Goal: Find specific page/section: Find specific page/section

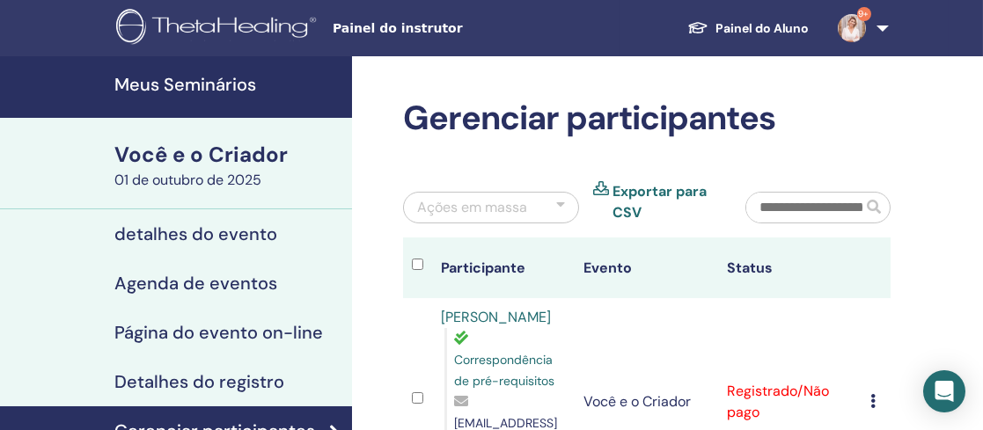
click at [227, 89] on font "Meus Seminários" at bounding box center [185, 84] width 142 height 23
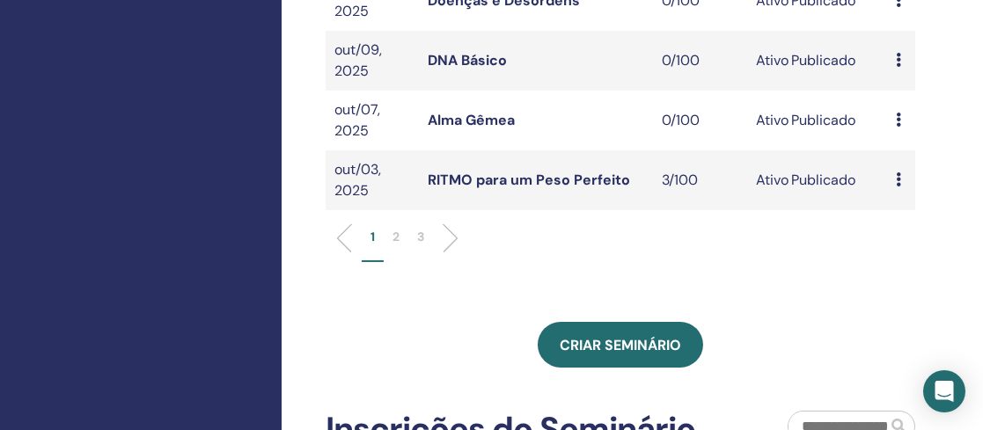
scroll to position [739, 0]
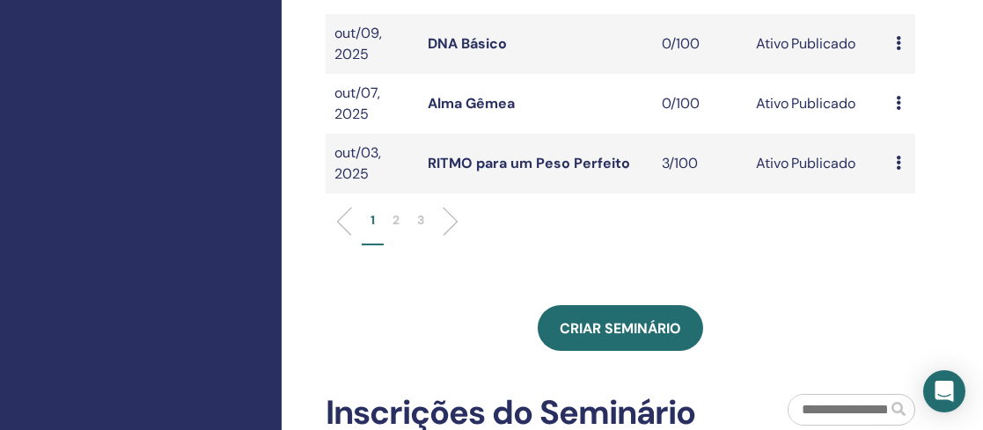
click at [397, 229] on p "2" at bounding box center [395, 220] width 7 height 18
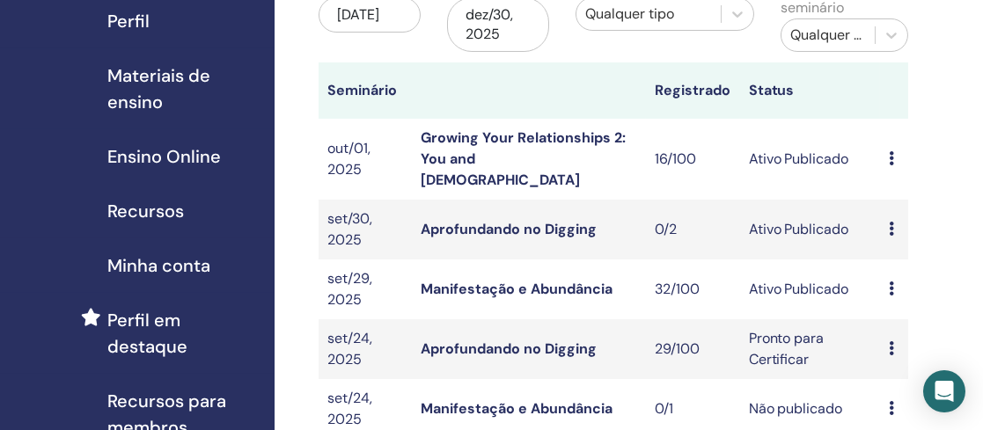
scroll to position [224, 7]
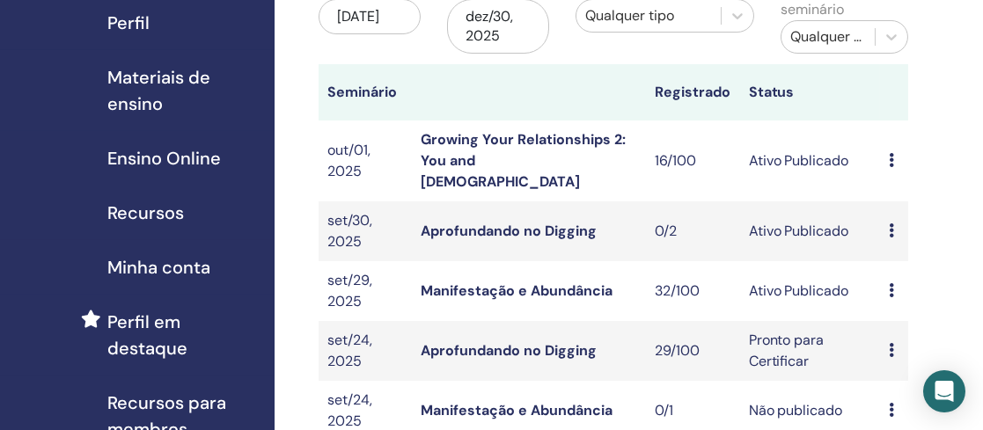
click at [470, 156] on link "Growing Your Relationships 2: You and God" at bounding box center [523, 160] width 205 height 61
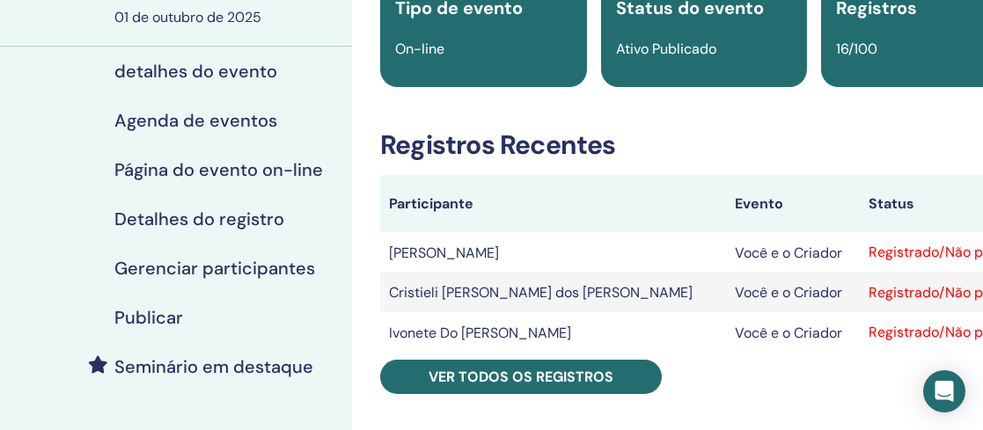
scroll to position [209, 0]
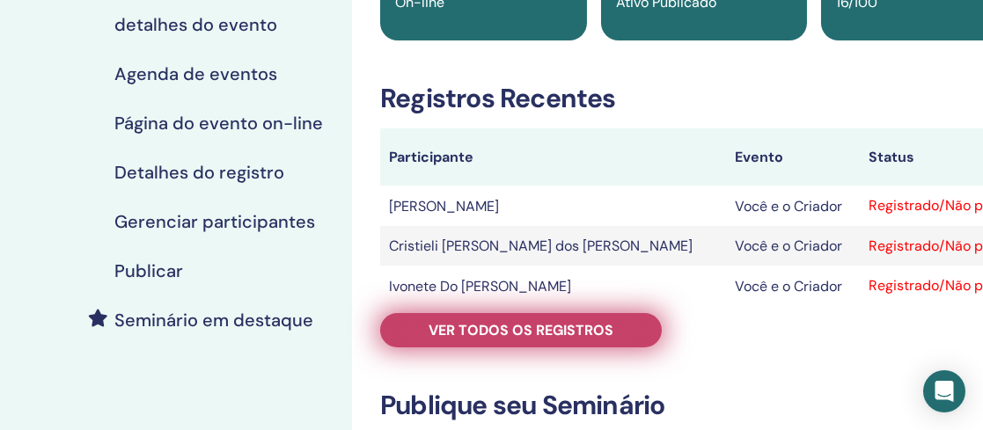
click at [523, 326] on font "Ver todos os registros" at bounding box center [521, 330] width 185 height 18
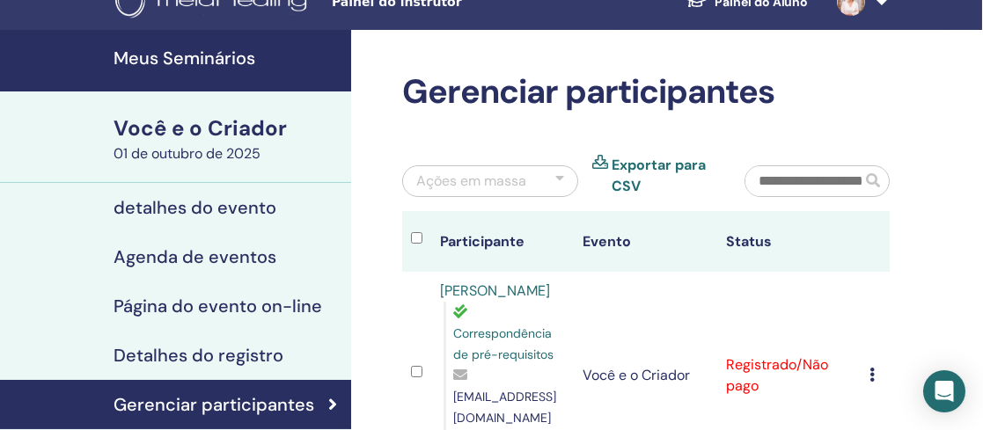
scroll to position [0, 1]
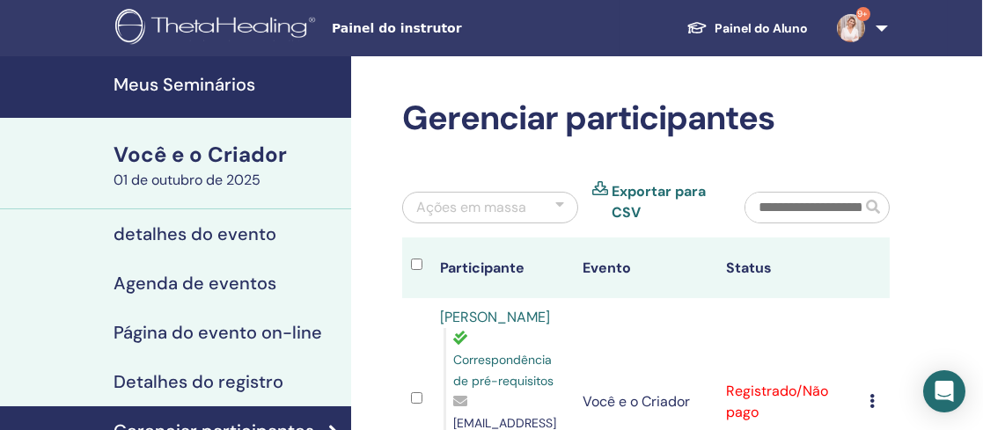
click at [186, 92] on font "Meus Seminários" at bounding box center [185, 84] width 142 height 23
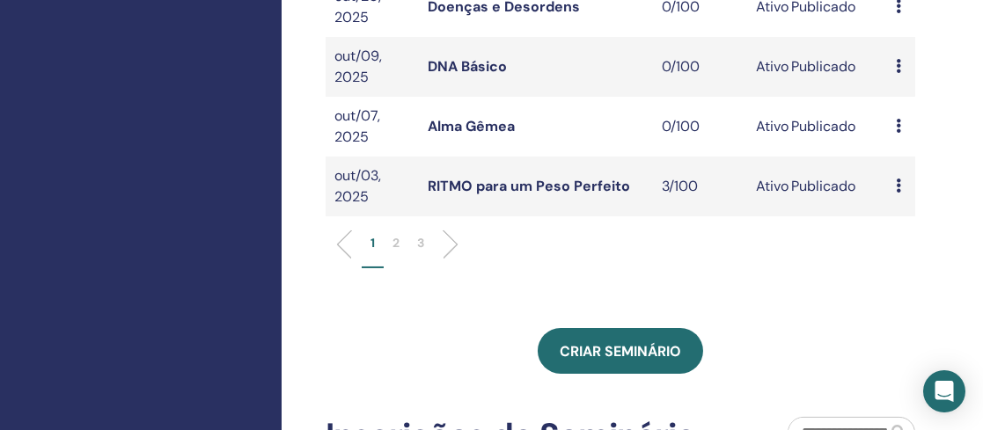
scroll to position [720, 0]
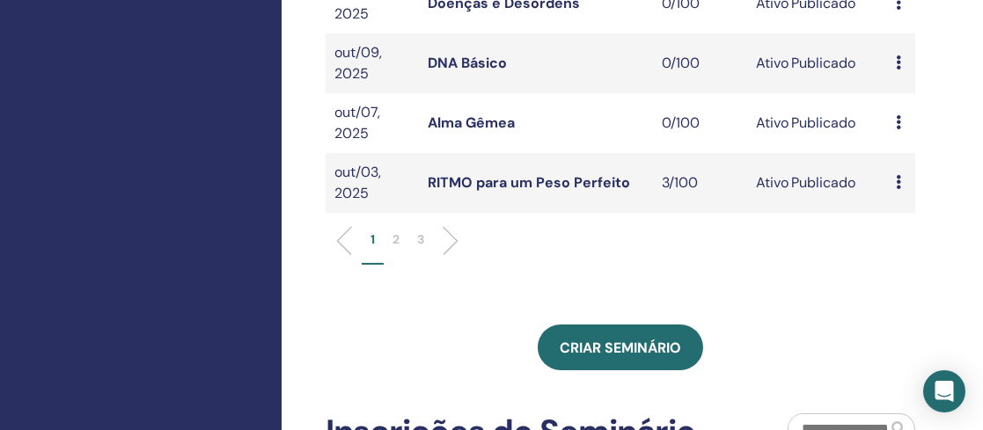
click at [398, 249] on p "2" at bounding box center [395, 240] width 7 height 18
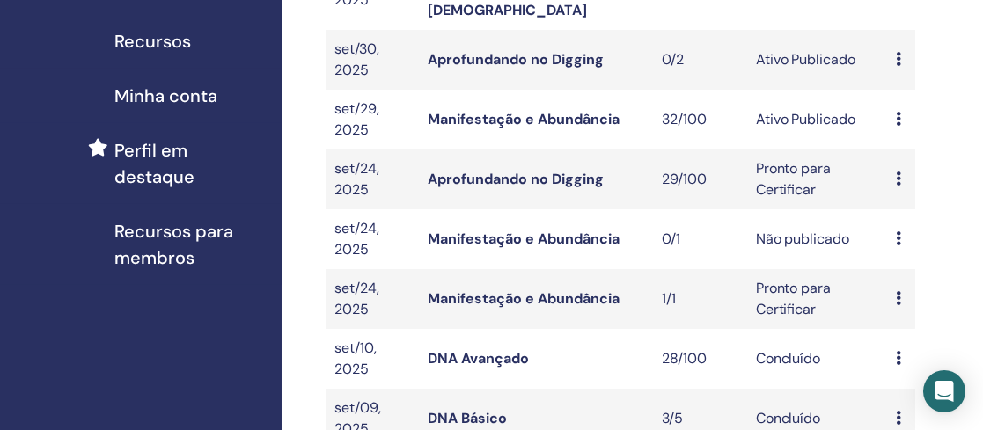
scroll to position [383, 0]
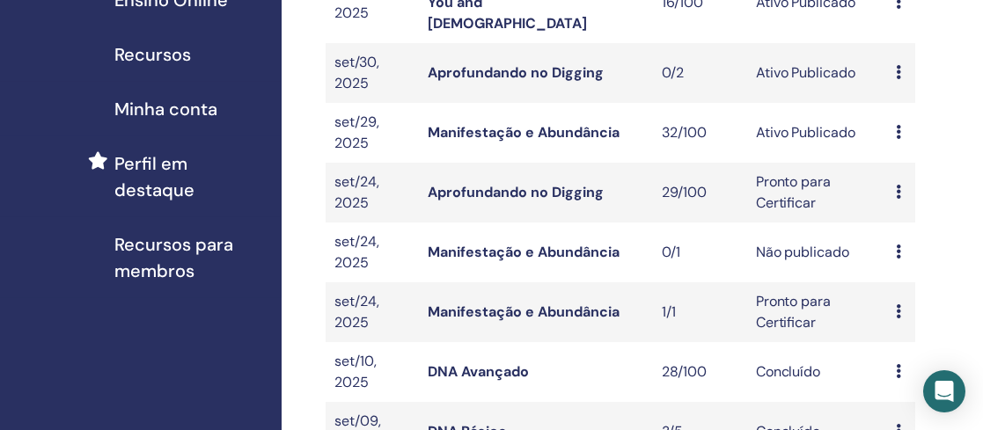
click at [521, 123] on link "Manifestação e Abundância" at bounding box center [524, 132] width 192 height 18
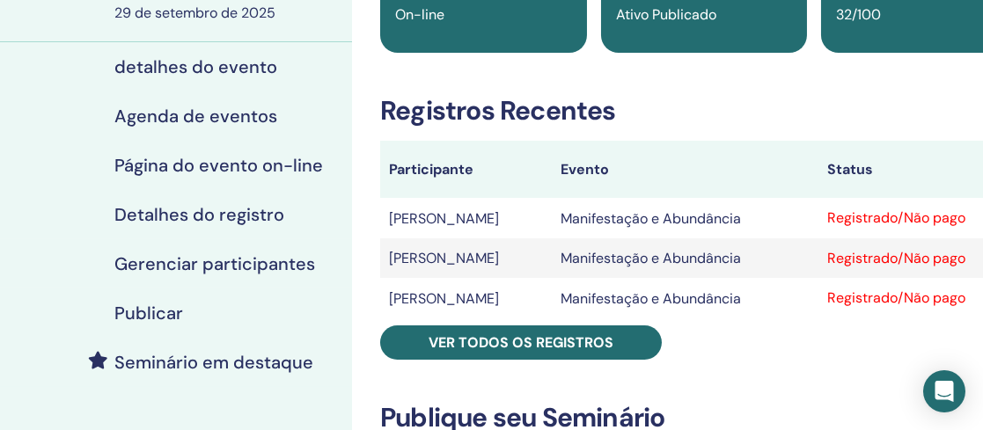
scroll to position [194, 0]
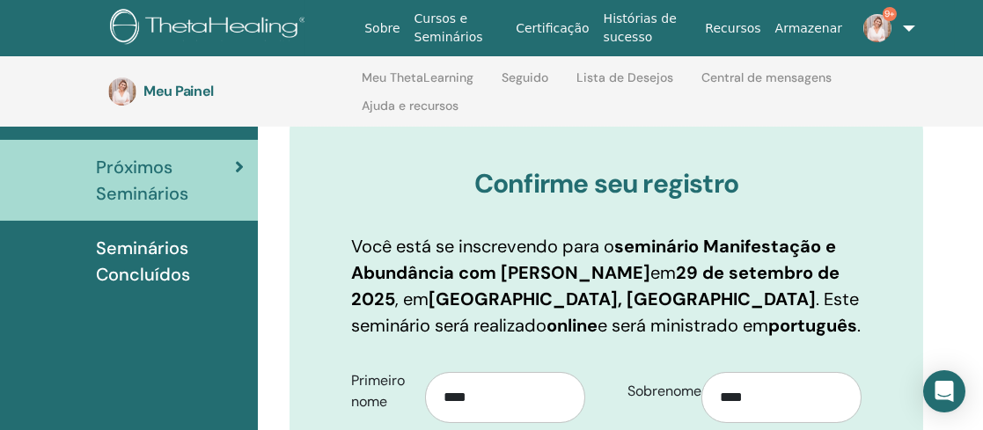
scroll to position [172, 6]
